Goal: Book appointment/travel/reservation

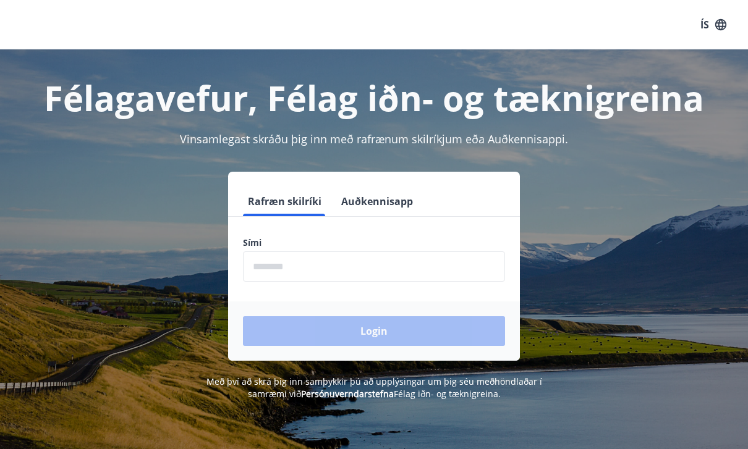
click at [445, 270] on input "phone" at bounding box center [374, 267] width 262 height 30
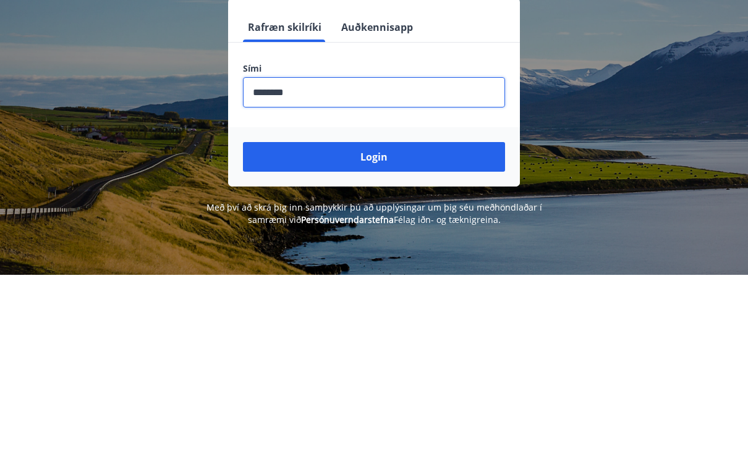
click at [440, 317] on button "Login" at bounding box center [374, 332] width 262 height 30
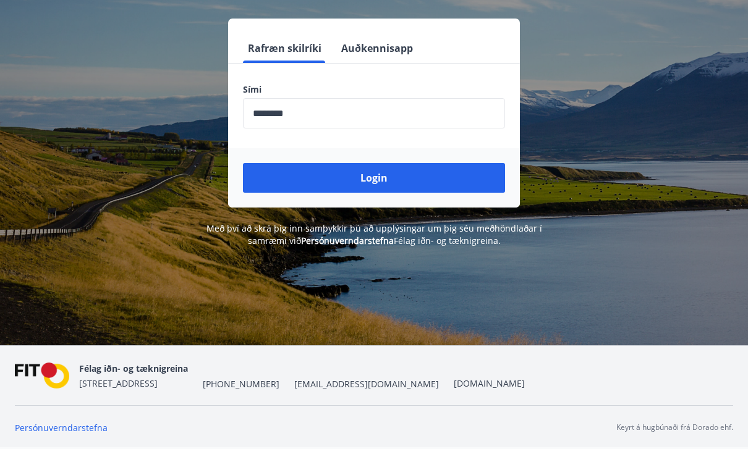
click at [401, 172] on button "Login" at bounding box center [374, 178] width 262 height 30
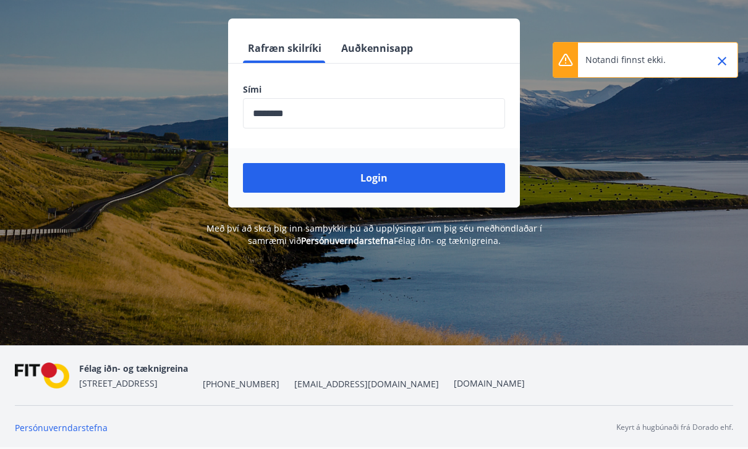
click at [432, 98] on input "phone" at bounding box center [374, 113] width 262 height 30
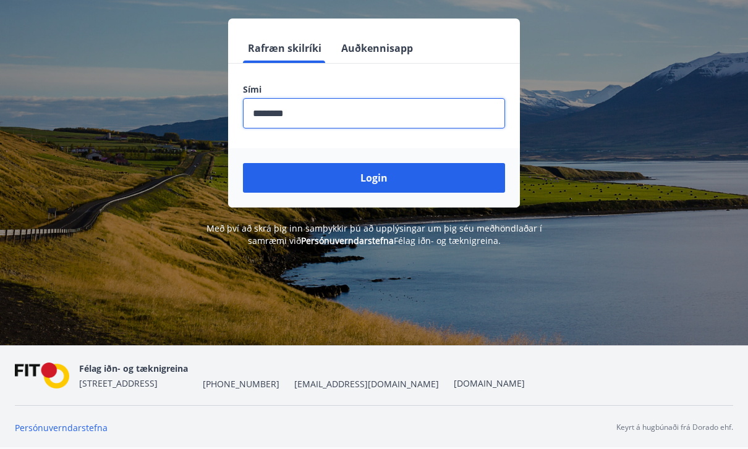
type input "********"
click at [443, 163] on button "Login" at bounding box center [374, 178] width 262 height 30
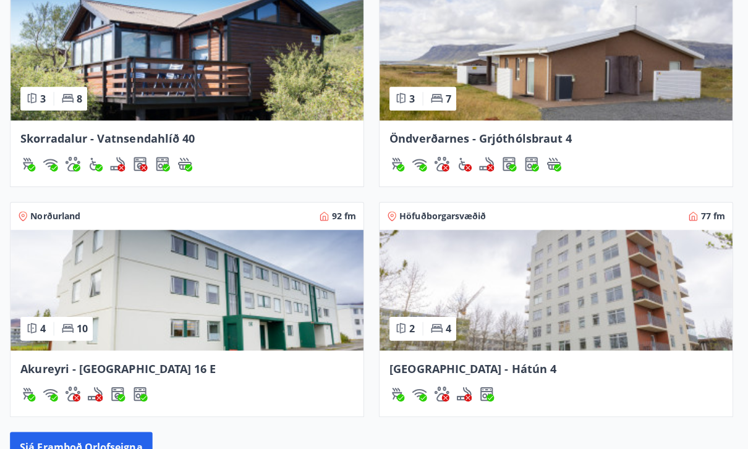
scroll to position [1010, 0]
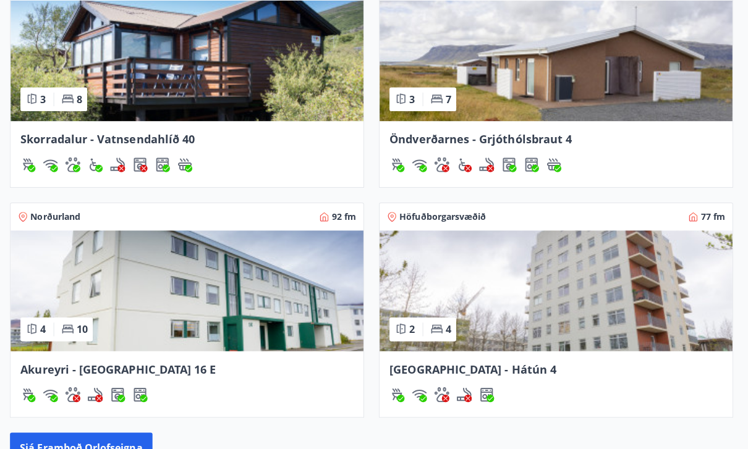
click at [116, 283] on img at bounding box center [190, 289] width 351 height 120
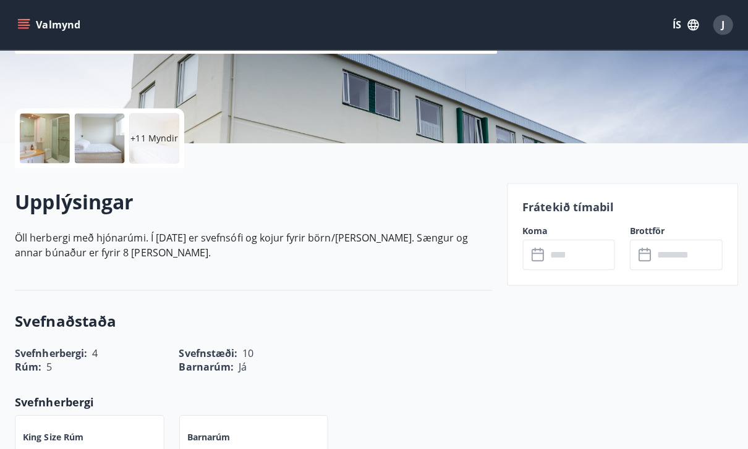
scroll to position [228, 0]
click at [584, 252] on input "text" at bounding box center [577, 254] width 69 height 30
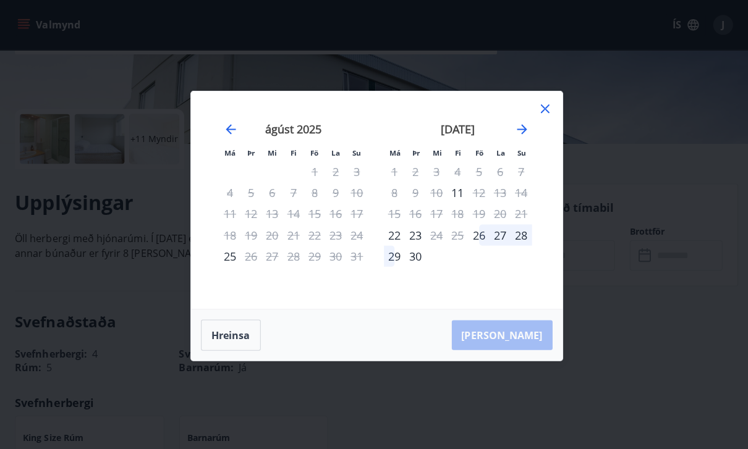
click at [543, 113] on icon at bounding box center [541, 108] width 9 height 9
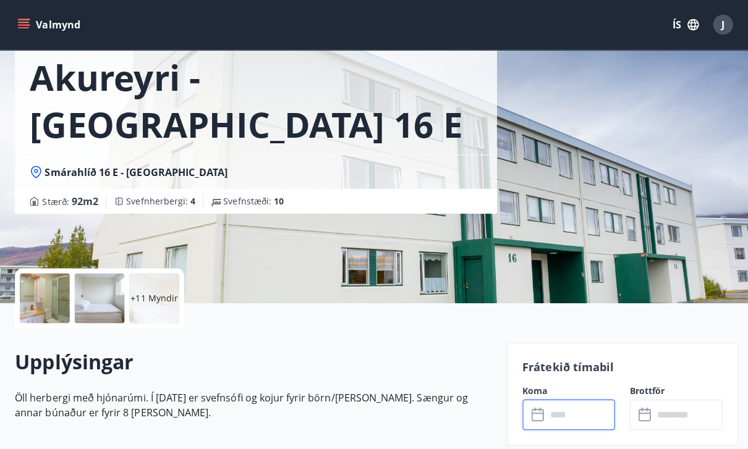
scroll to position [0, 0]
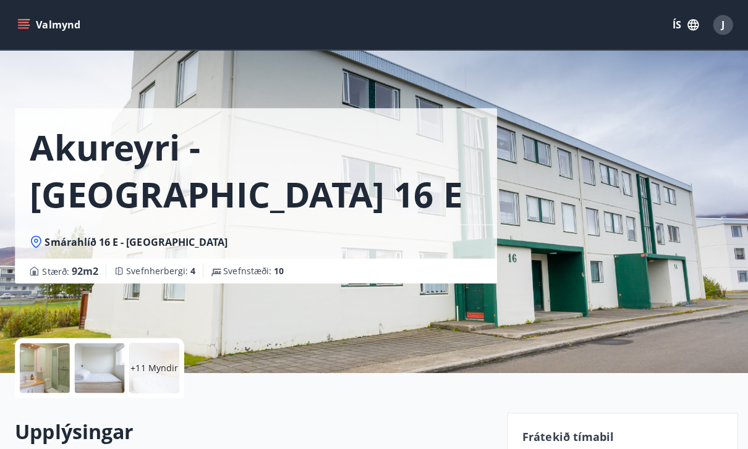
click at [26, 30] on icon "menu" at bounding box center [23, 25] width 12 height 12
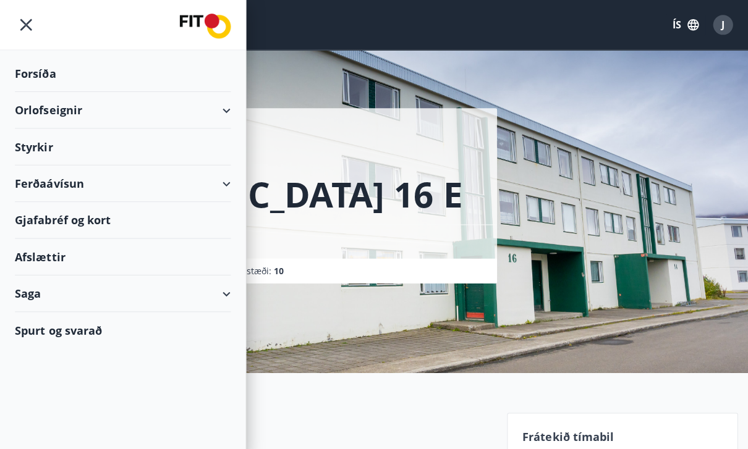
click at [223, 114] on div "Orlofseignir" at bounding box center [122, 110] width 215 height 36
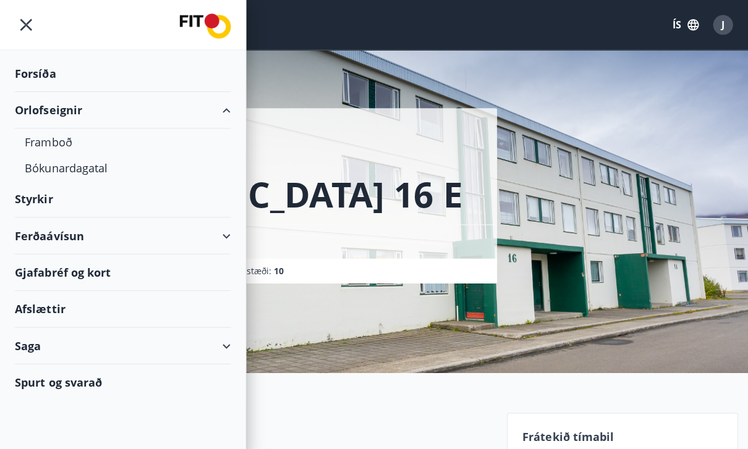
click at [54, 144] on div "Framboð" at bounding box center [122, 141] width 195 height 26
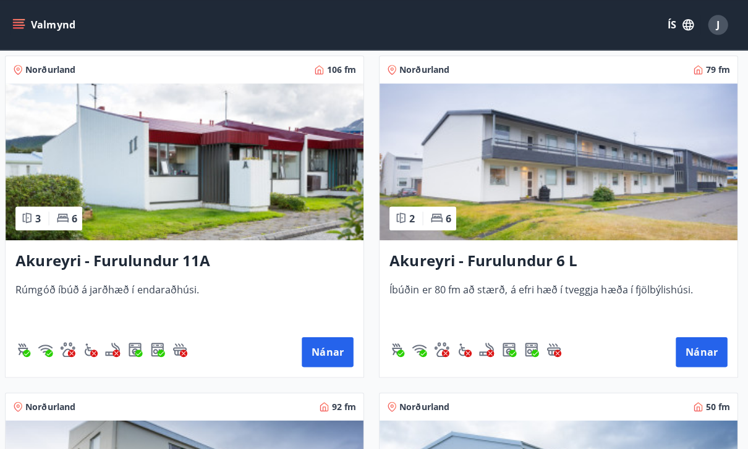
scroll to position [5245, 0]
click at [699, 352] on button "Nánar" at bounding box center [701, 351] width 51 height 30
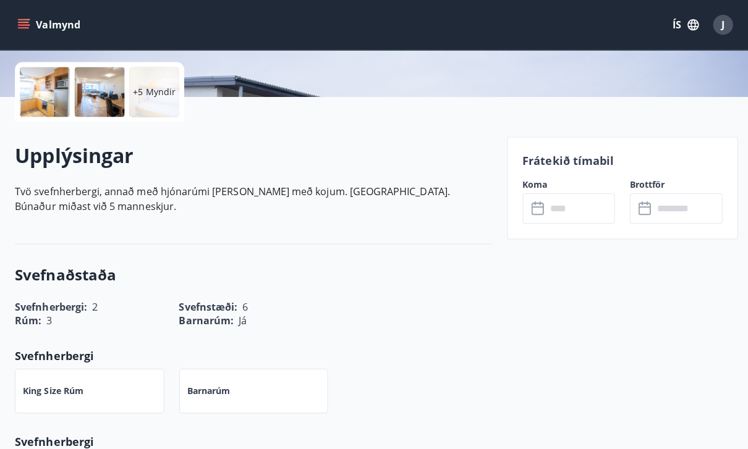
scroll to position [271, 0]
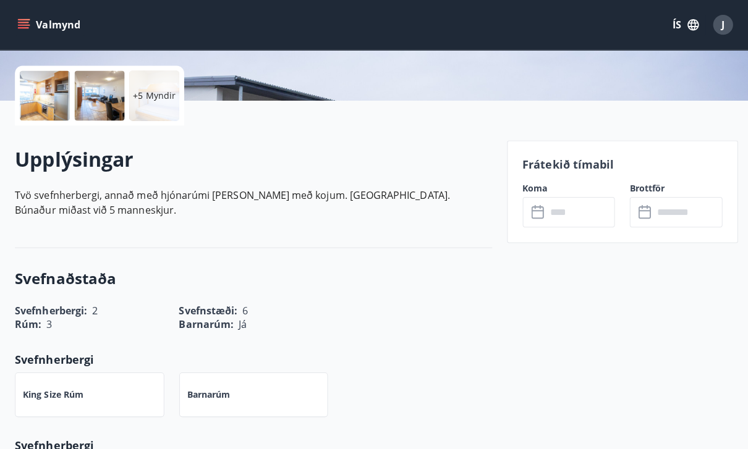
click at [579, 207] on input "text" at bounding box center [577, 211] width 69 height 30
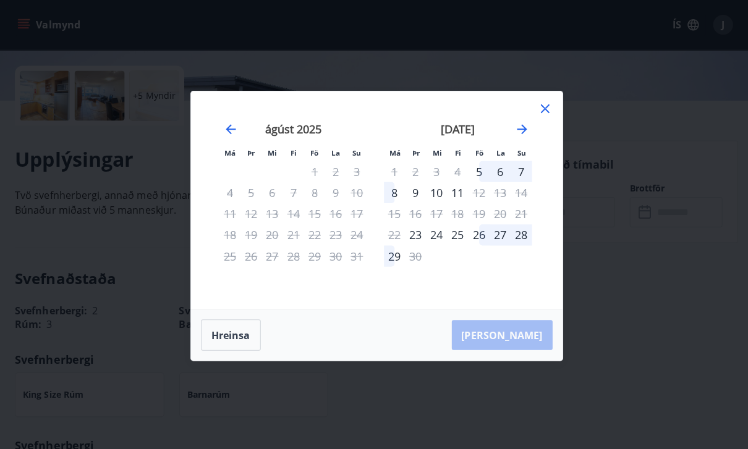
click at [542, 116] on icon at bounding box center [541, 108] width 15 height 15
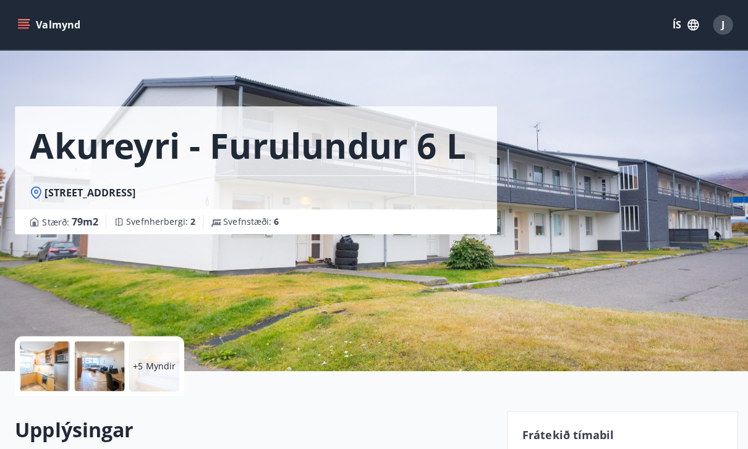
scroll to position [0, 0]
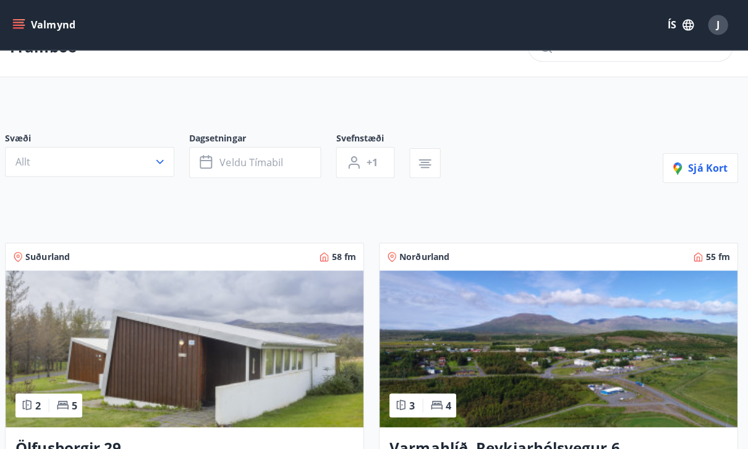
scroll to position [32, 0]
click at [158, 160] on icon "button" at bounding box center [164, 161] width 12 height 12
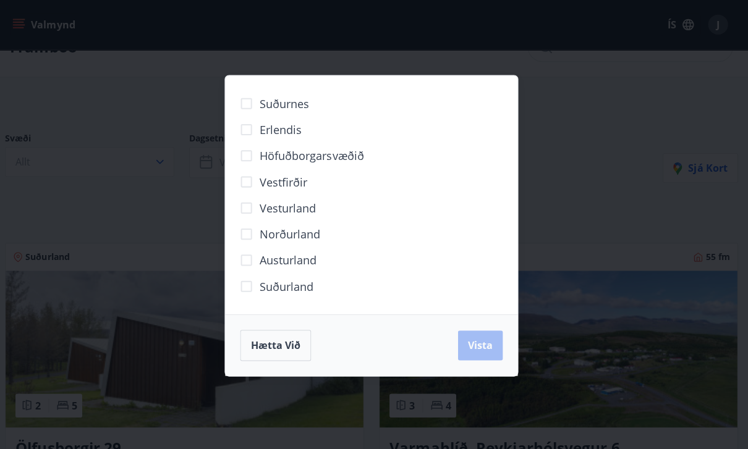
scroll to position [28, 0]
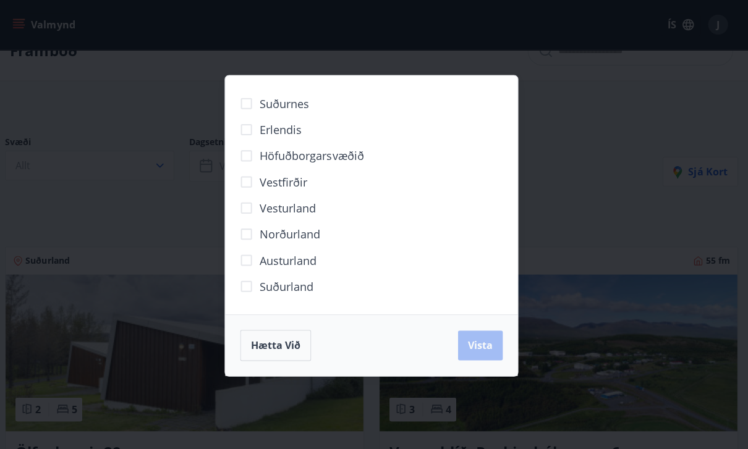
click at [299, 241] on span "Norðurland" at bounding box center [293, 233] width 61 height 16
click at [483, 351] on span "Vista" at bounding box center [482, 344] width 25 height 14
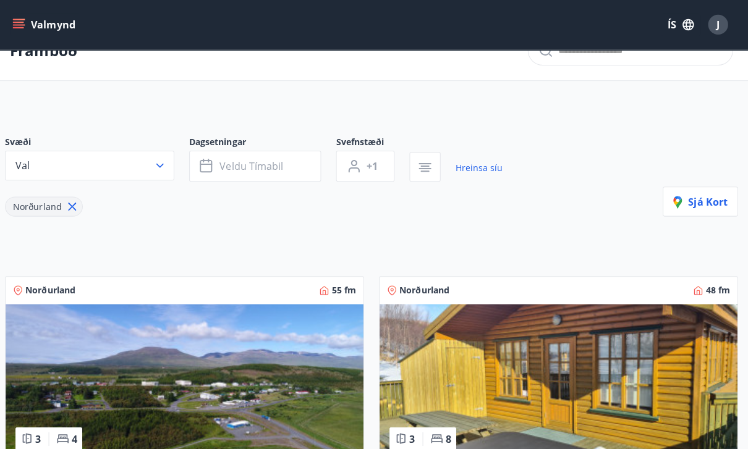
click at [278, 174] on button "Veldu tímabil" at bounding box center [258, 165] width 131 height 31
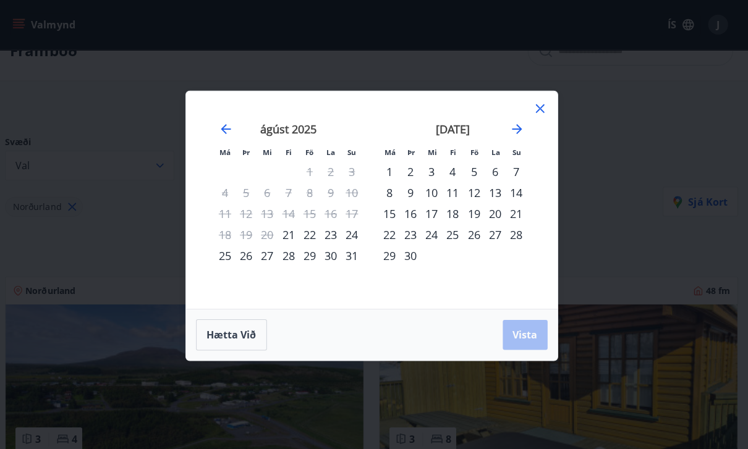
click at [309, 244] on div "22" at bounding box center [312, 233] width 21 height 21
click at [262, 265] on div "27" at bounding box center [270, 254] width 21 height 21
click at [532, 348] on button "Vista" at bounding box center [526, 333] width 45 height 30
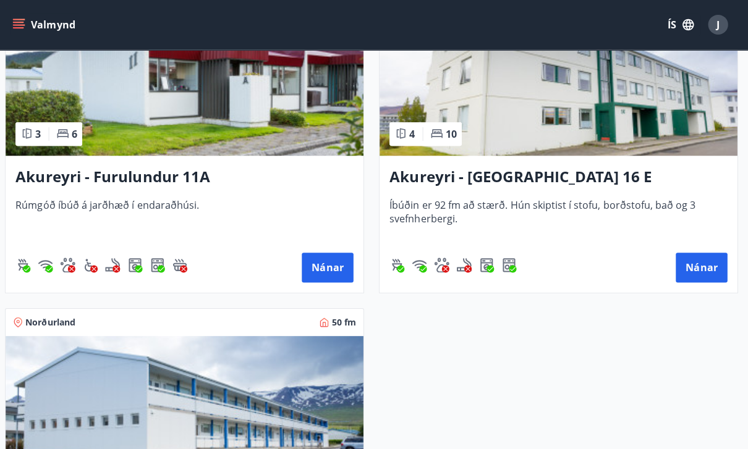
scroll to position [333, 0]
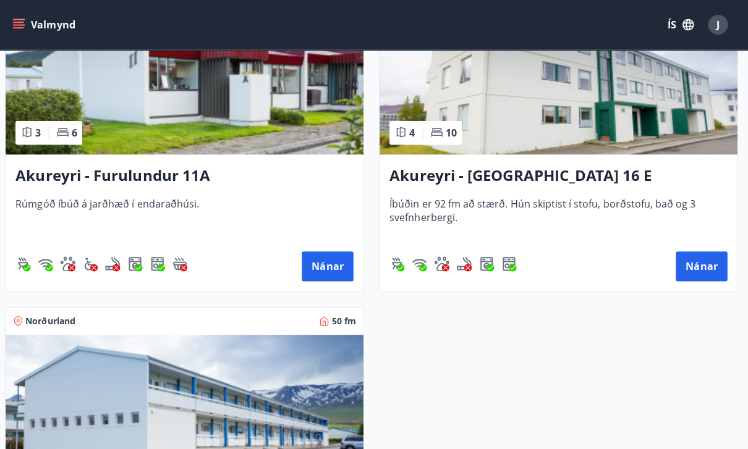
click at [328, 265] on button "Nánar" at bounding box center [330, 265] width 51 height 30
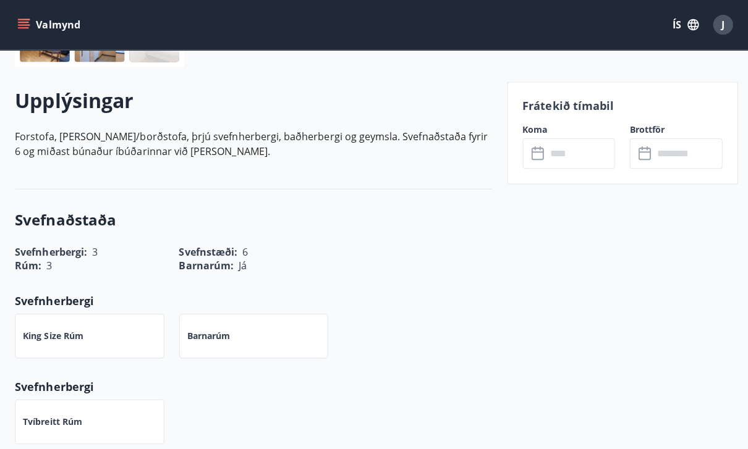
scroll to position [331, 0]
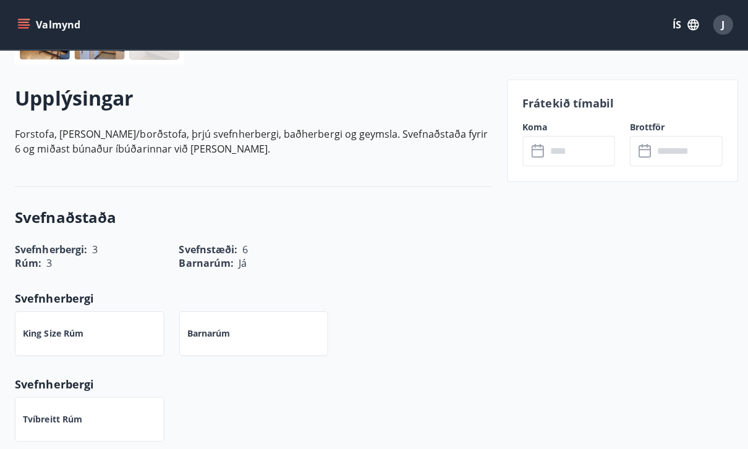
click at [568, 154] on input "text" at bounding box center [577, 150] width 69 height 30
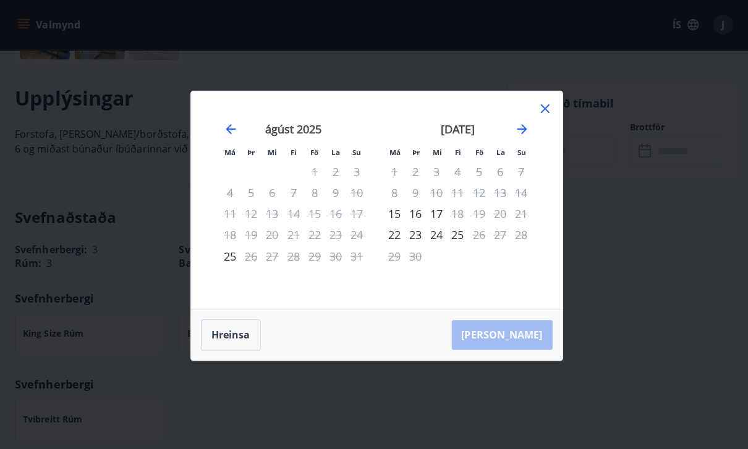
click at [542, 116] on icon at bounding box center [541, 108] width 15 height 15
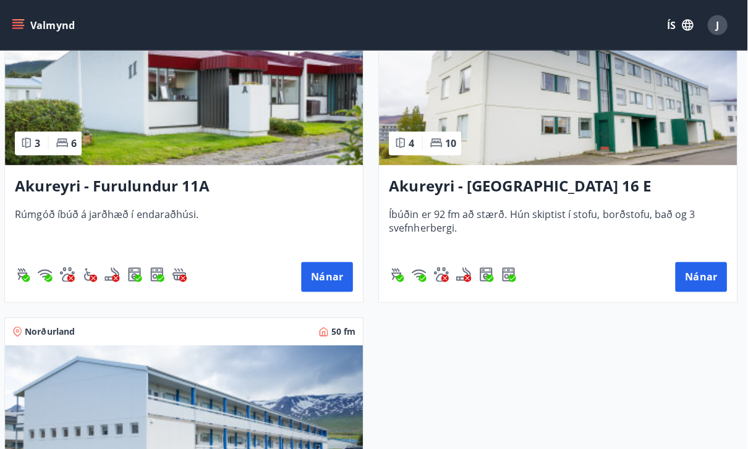
scroll to position [323, 0]
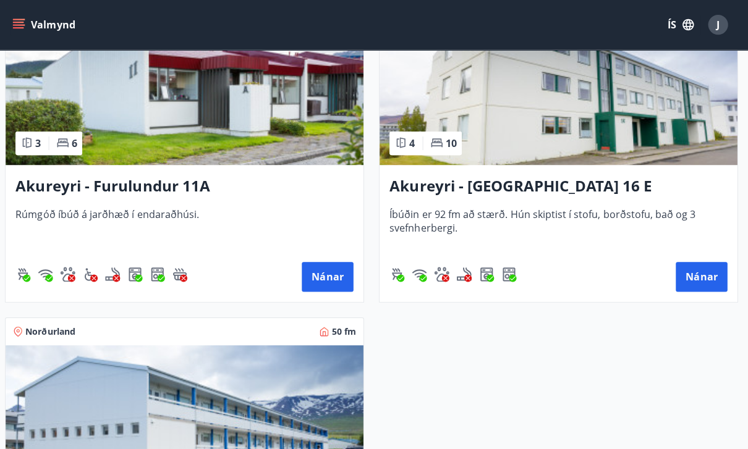
click at [701, 275] on button "Nánar" at bounding box center [701, 276] width 51 height 30
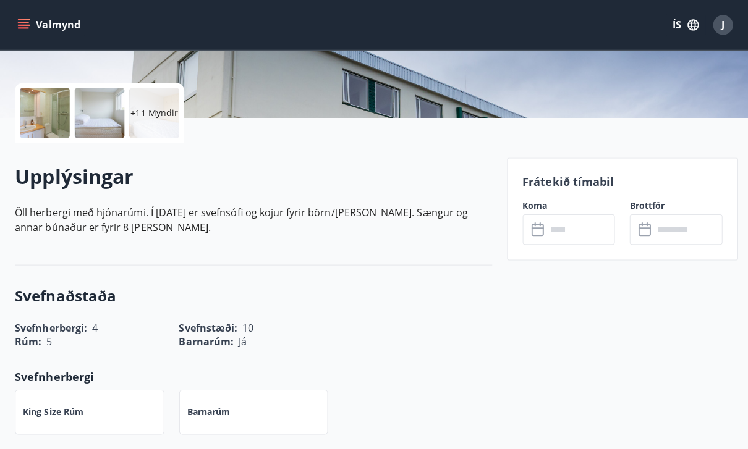
scroll to position [260, 0]
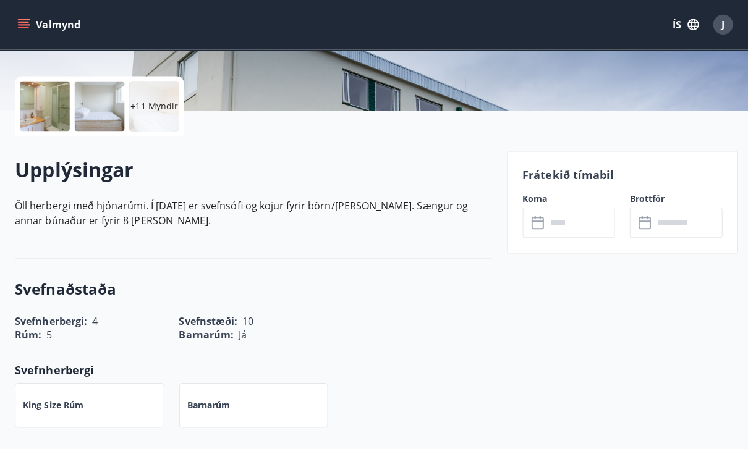
click at [577, 227] on input "text" at bounding box center [577, 221] width 69 height 30
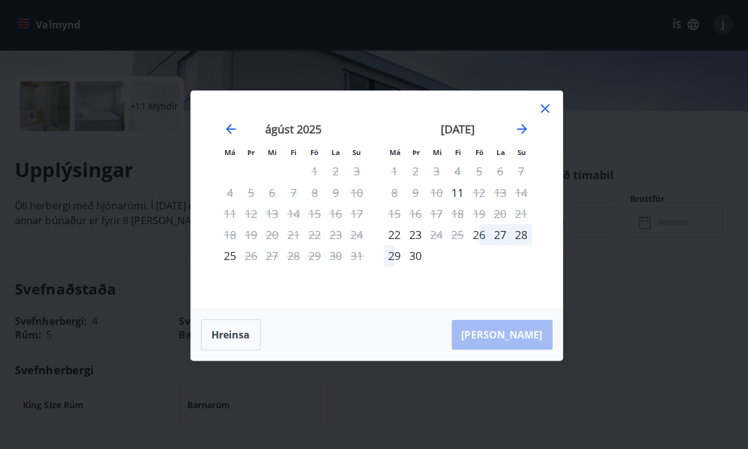
click at [545, 116] on icon at bounding box center [541, 108] width 15 height 15
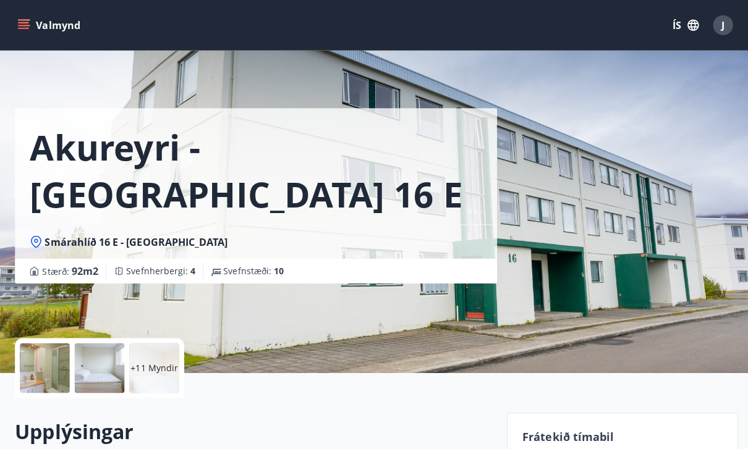
scroll to position [0, 0]
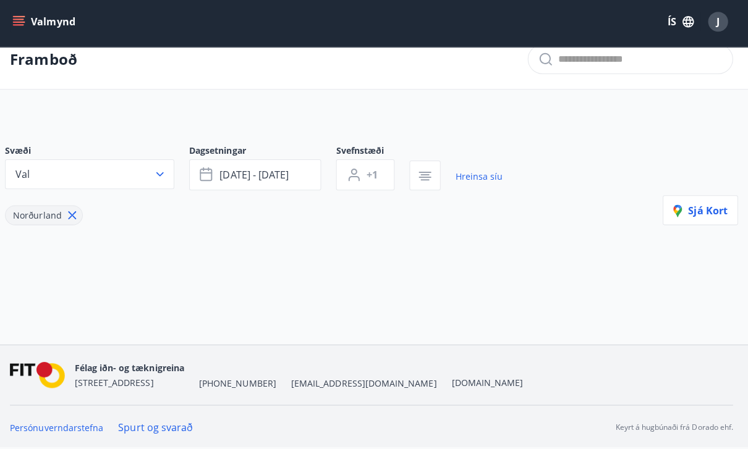
scroll to position [41, 0]
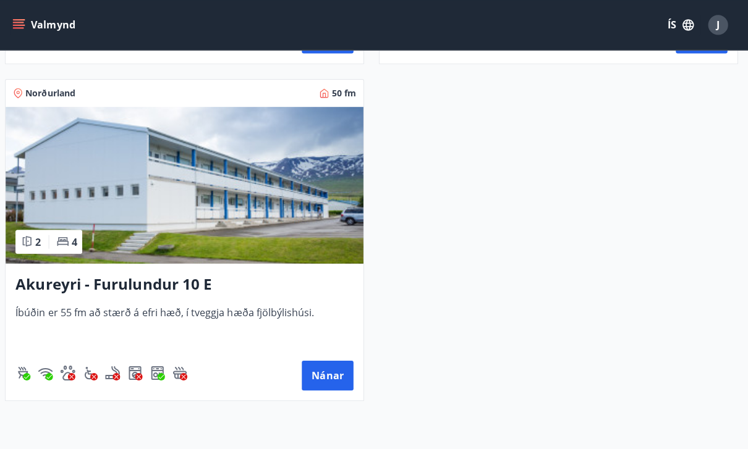
click at [329, 372] on button "Nánar" at bounding box center [330, 374] width 51 height 30
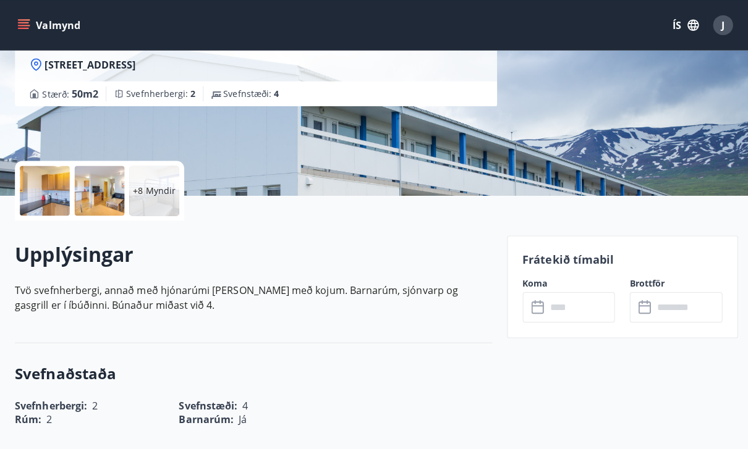
scroll to position [177, 0]
click at [573, 308] on input "text" at bounding box center [577, 305] width 69 height 30
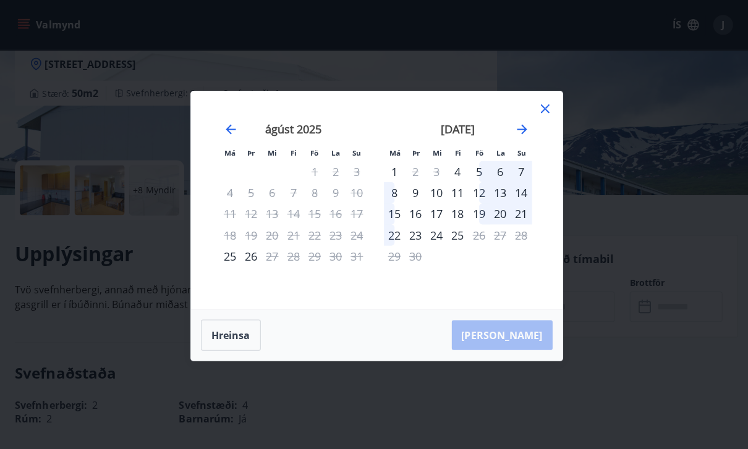
click at [541, 116] on icon at bounding box center [541, 108] width 15 height 15
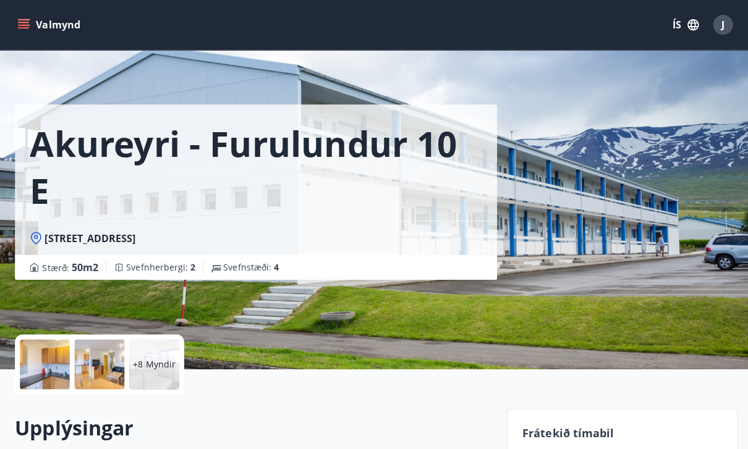
scroll to position [0, 0]
